Goal: Book appointment/travel/reservation

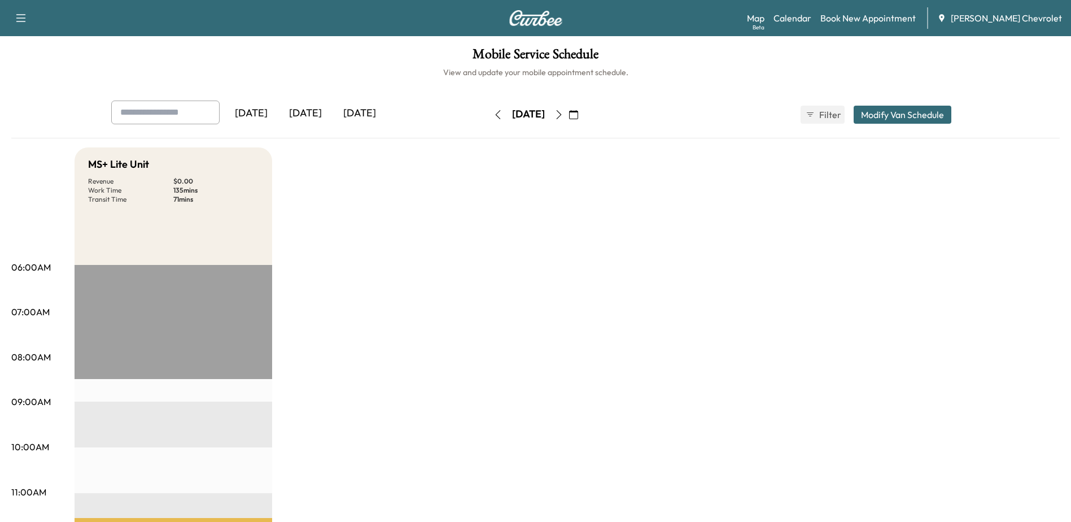
click at [578, 117] on icon "button" at bounding box center [573, 114] width 9 height 9
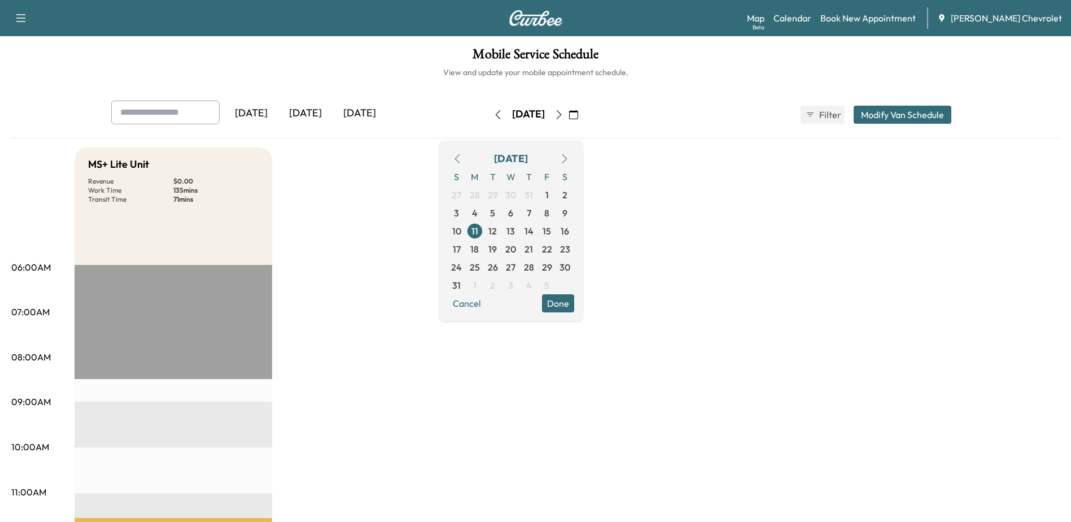
click at [567, 161] on icon "button" at bounding box center [564, 158] width 5 height 9
click at [480, 244] on span "22" at bounding box center [475, 249] width 10 height 14
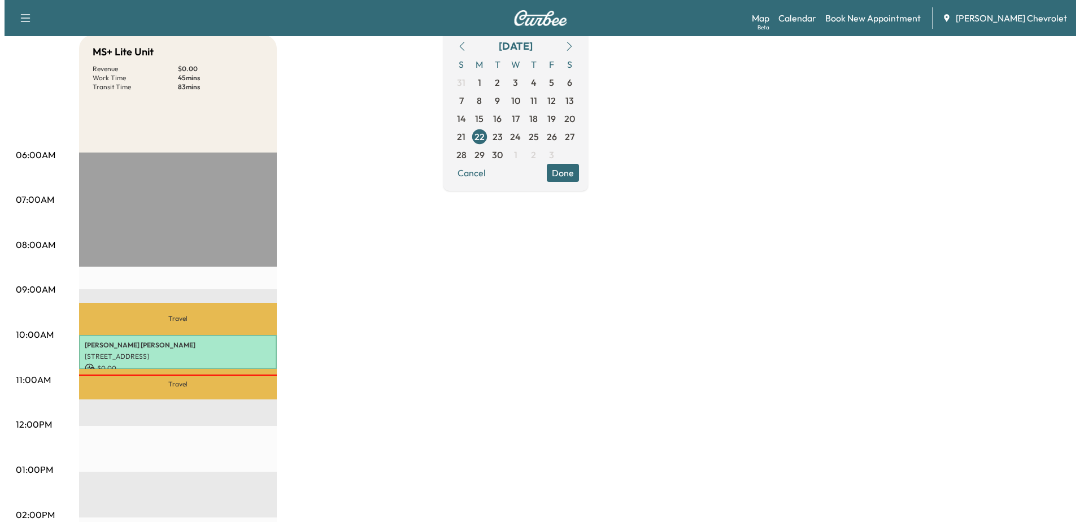
scroll to position [113, 0]
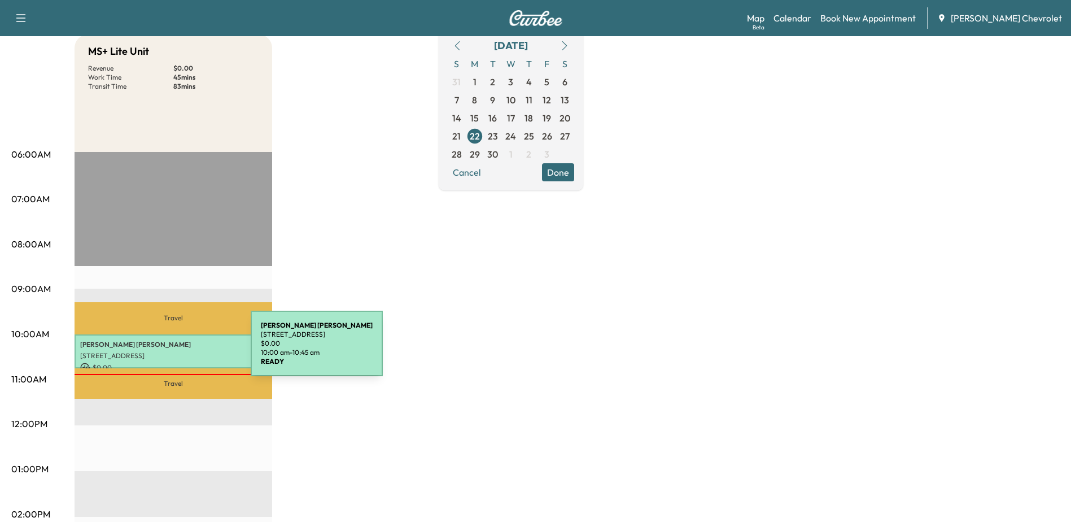
click at [166, 351] on p "[STREET_ADDRESS]" at bounding box center [173, 355] width 186 height 9
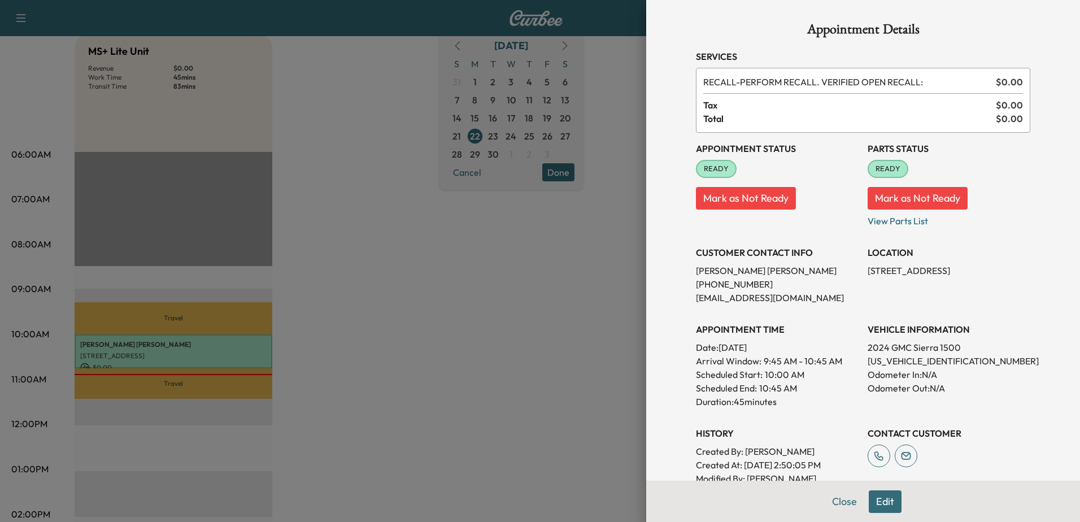
click at [894, 363] on p "[US_VEHICLE_IDENTIFICATION_NUMBER]" at bounding box center [948, 361] width 163 height 14
click at [893, 363] on p "[US_VEHICLE_IDENTIFICATION_NUMBER]" at bounding box center [948, 361] width 163 height 14
copy p "[US_VEHICLE_IDENTIFICATION_NUMBER]"
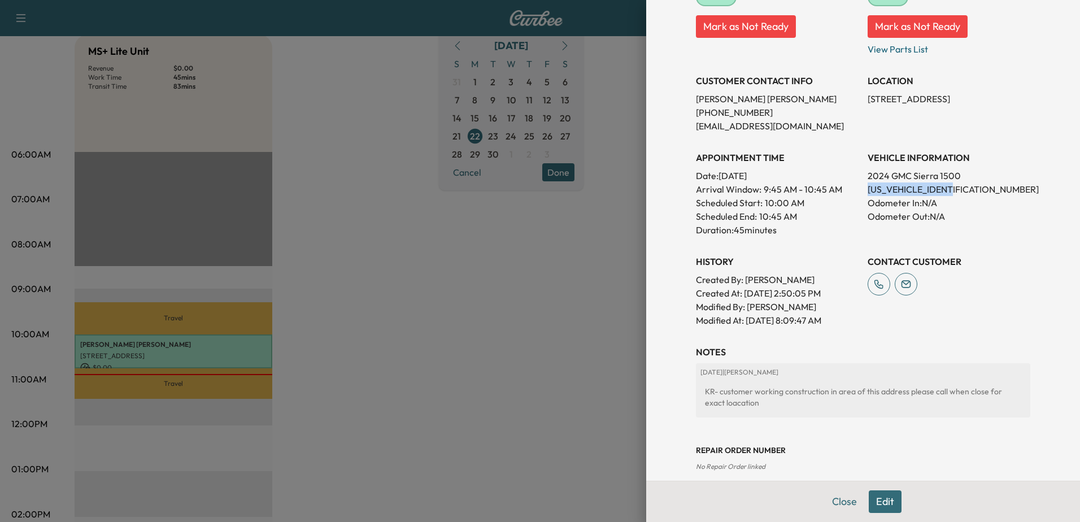
scroll to position [0, 0]
